Goal: Task Accomplishment & Management: Use online tool/utility

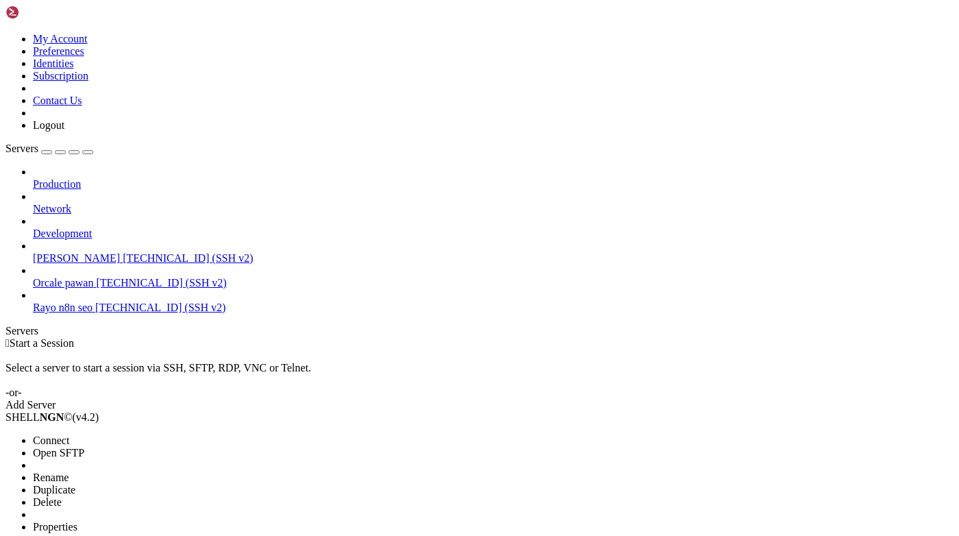
click at [108, 434] on li "Connect" at bounding box center [95, 440] width 125 height 12
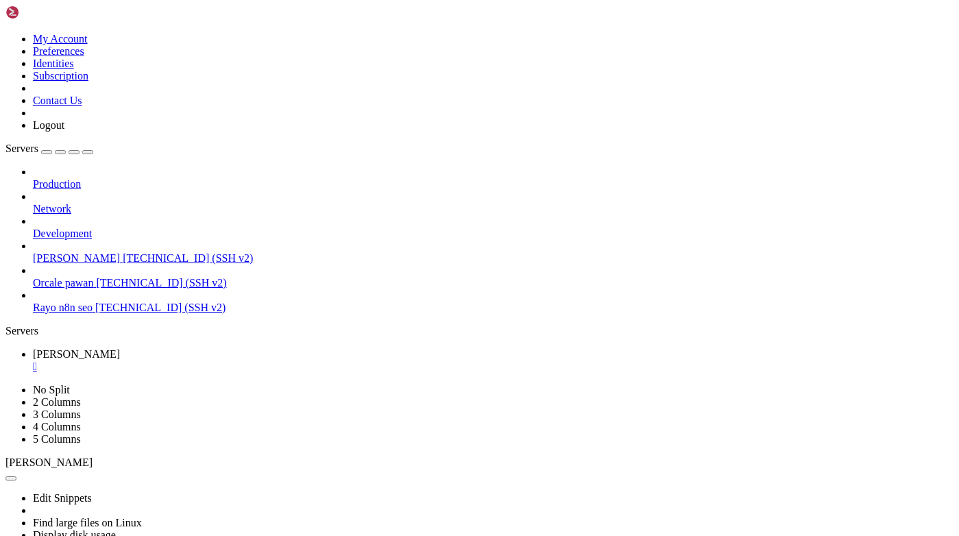
scroll to position [661, 0]
drag, startPoint x: 13, startPoint y: 899, endPoint x: 58, endPoint y: 1015, distance: 124.1
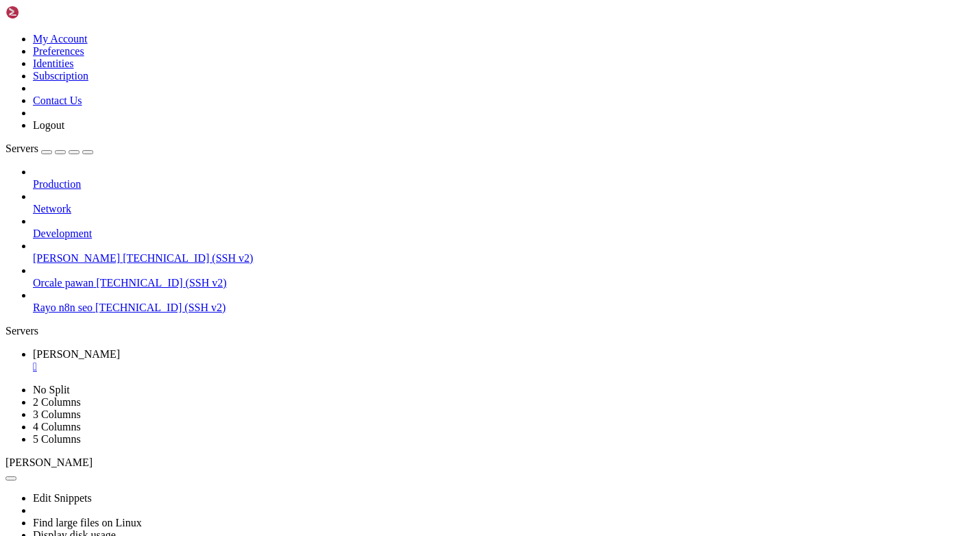
drag, startPoint x: 12, startPoint y: 885, endPoint x: 106, endPoint y: 1025, distance: 168.2
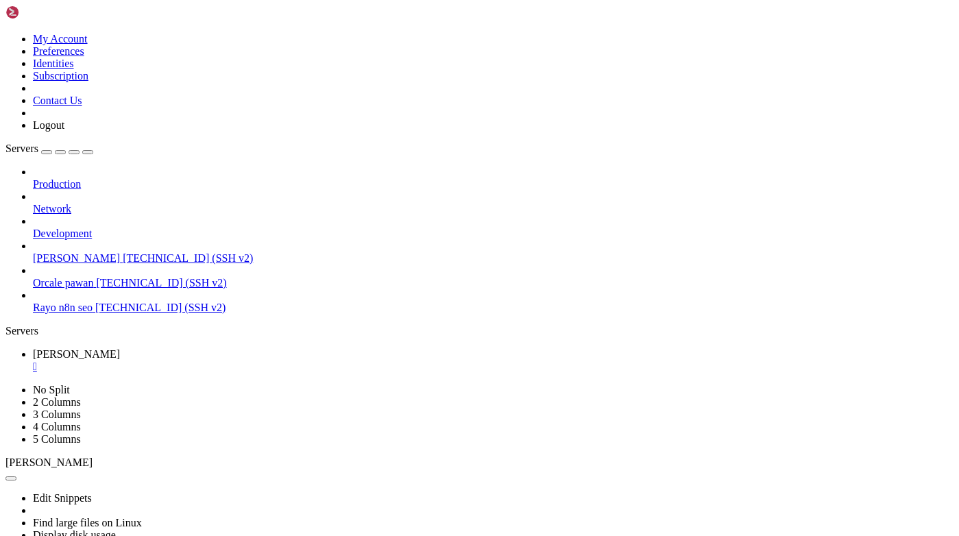
scroll to position [2918, 0]
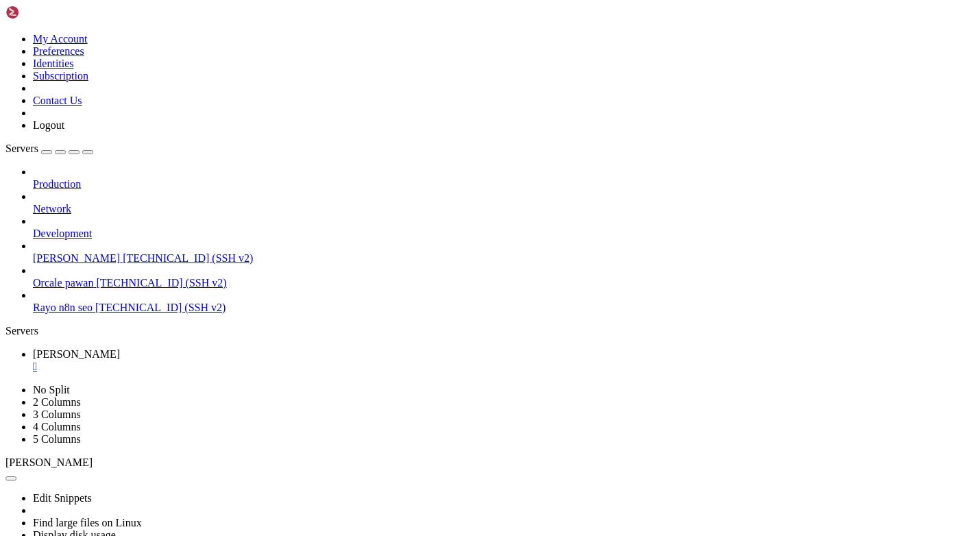
copy div "ubuntu@dev-rayo : ~/Rayo-backend $ tail -f logs/celery_blog_generation_worker.l…"
drag, startPoint x: 11, startPoint y: 887, endPoint x: 395, endPoint y: 1017, distance: 405.9
drag, startPoint x: 10, startPoint y: 887, endPoint x: 94, endPoint y: 1026, distance: 162.3
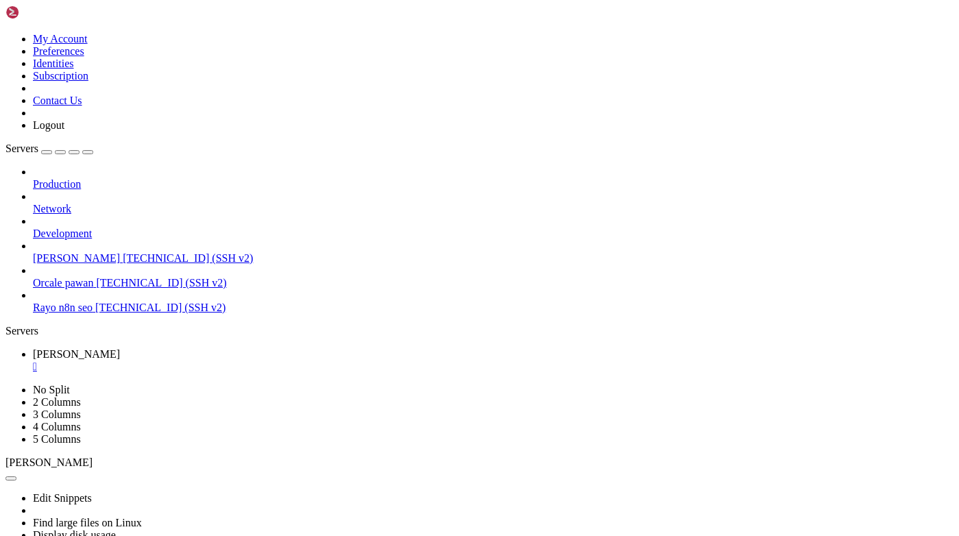
drag, startPoint x: 13, startPoint y: 890, endPoint x: 400, endPoint y: 1023, distance: 409.4
copy div "ubuntu@dev-rayo : ~/Rayo-backend $ tail -f logs/celery_blog_generation_worker.l…"
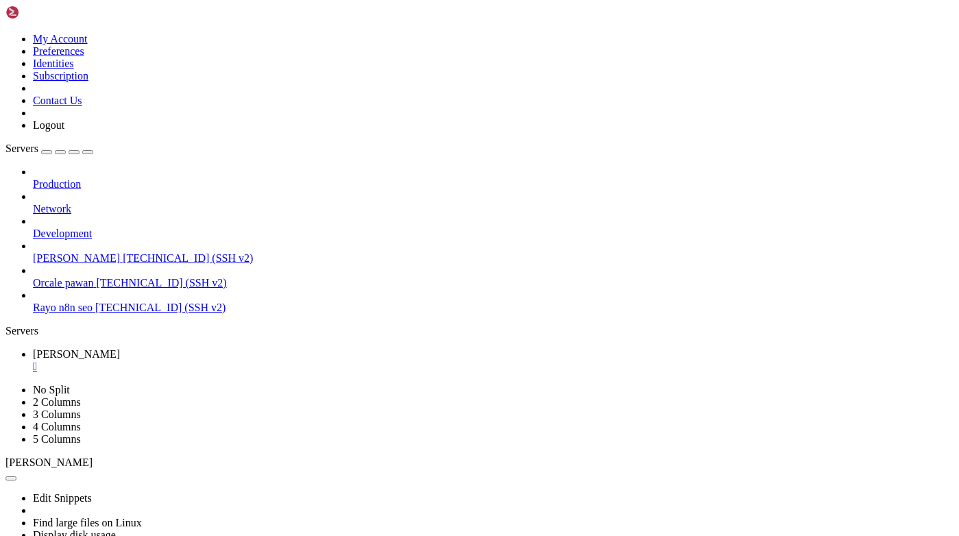
drag, startPoint x: 13, startPoint y: 822, endPoint x: 75, endPoint y: 1012, distance: 200.5
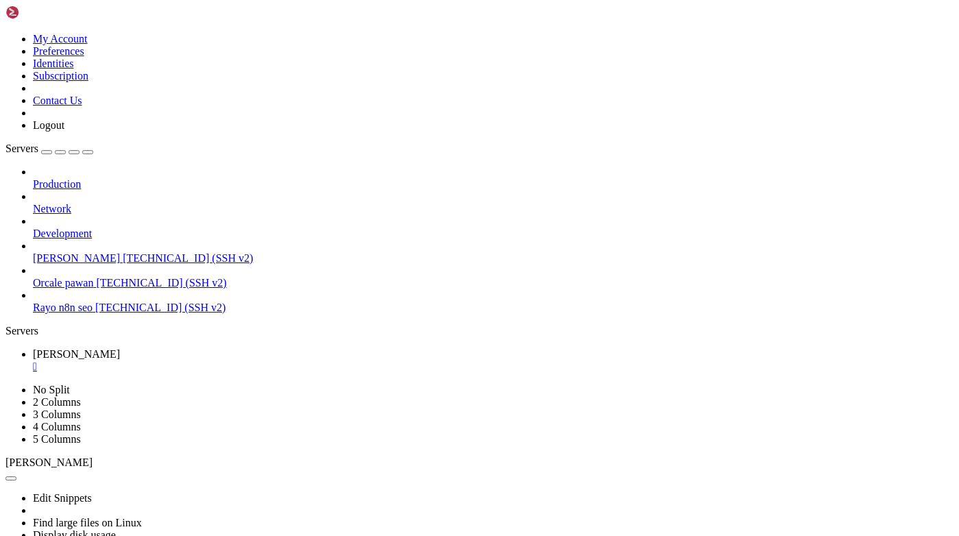
scroll to position [5836, 0]
drag, startPoint x: 8, startPoint y: 773, endPoint x: 321, endPoint y: 1014, distance: 394.9
drag, startPoint x: 12, startPoint y: 774, endPoint x: 13, endPoint y: 1021, distance: 247.4
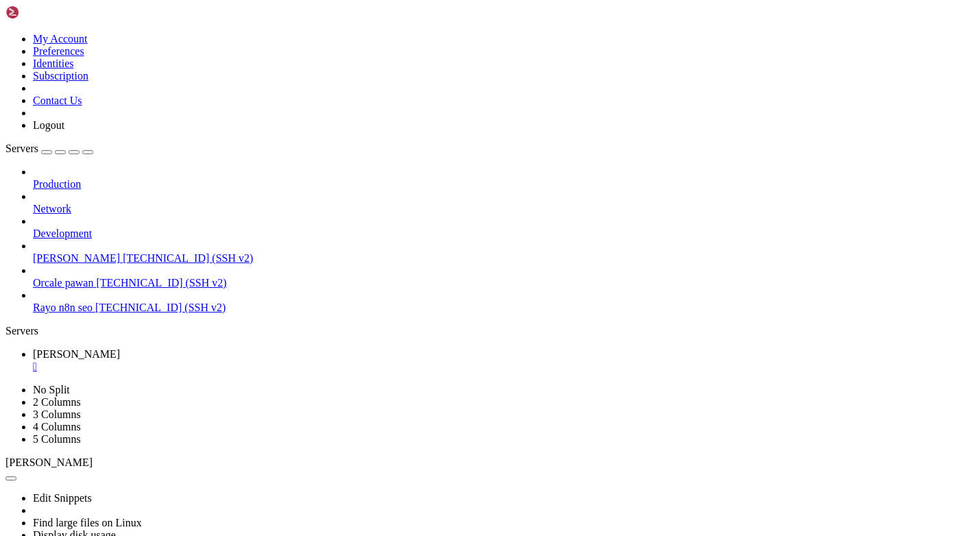
copy div "(venv) ubuntu@dev-rayo : ~/Rayo-backend $ pip show anthropic httpx Name: anthro…"
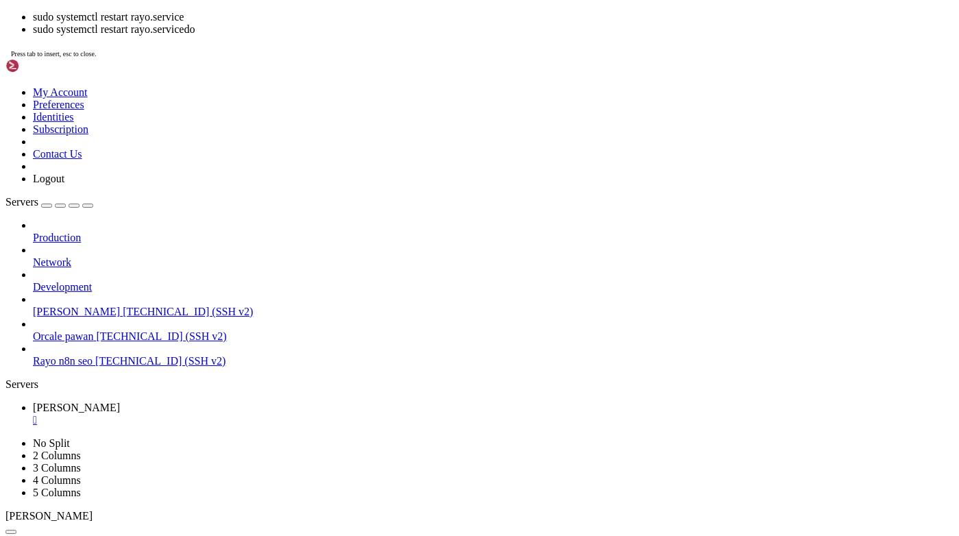
scroll to position [11193, 0]
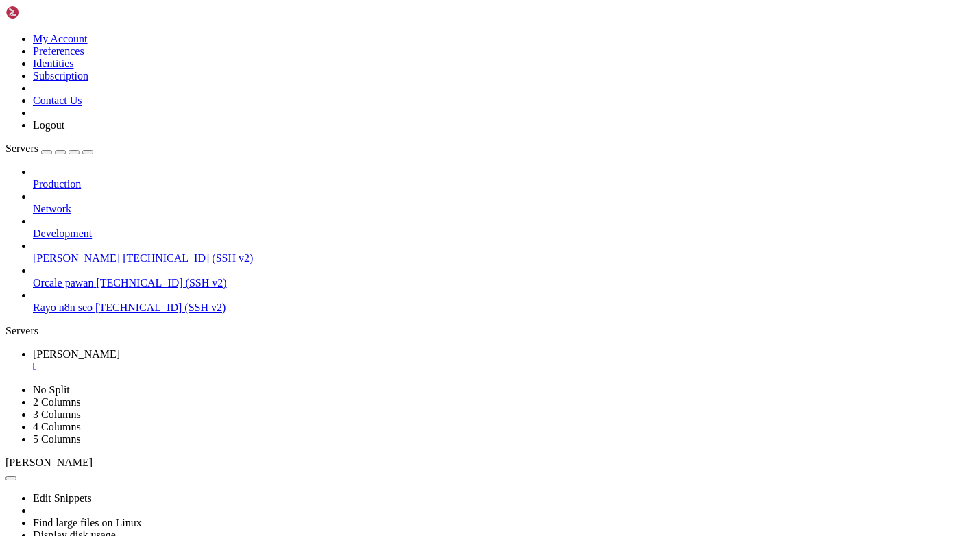
copy span "journalctl -[PERSON_NAME].service"
drag, startPoint x: 249, startPoint y: 1015, endPoint x: 411, endPoint y: 1014, distance: 162.4
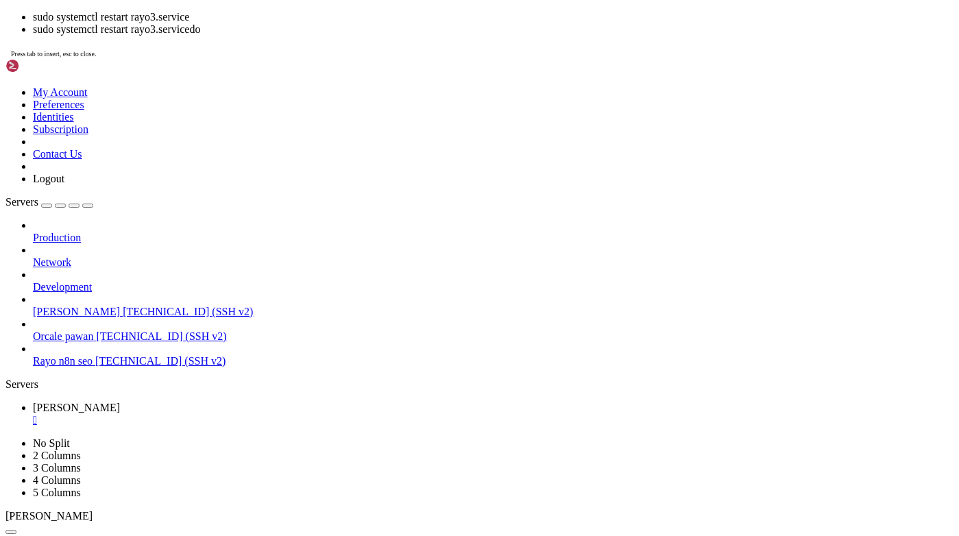
scroll to position [15000, 0]
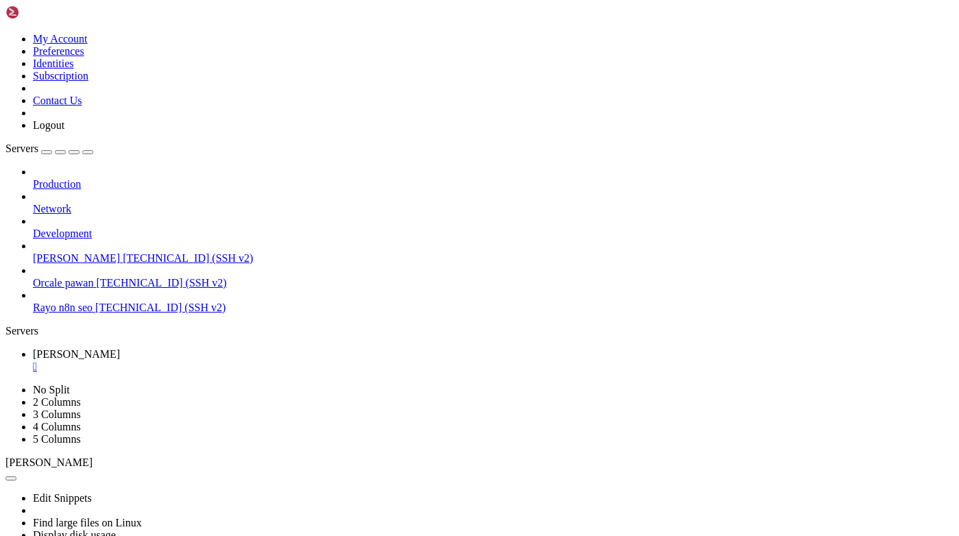
drag, startPoint x: 11, startPoint y: 934, endPoint x: 455, endPoint y: 1014, distance: 451.2
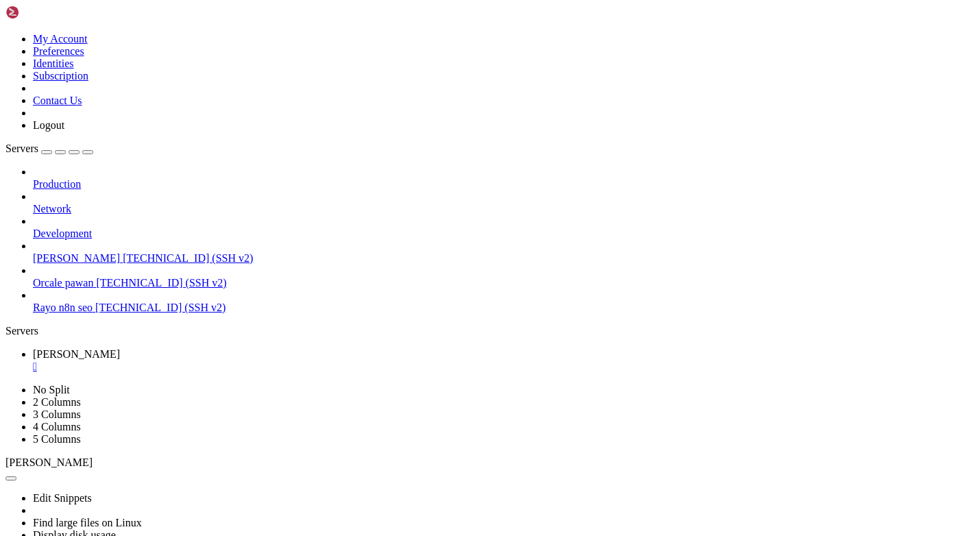
scroll to position [15319, 0]
